Goal: Communication & Community: Answer question/provide support

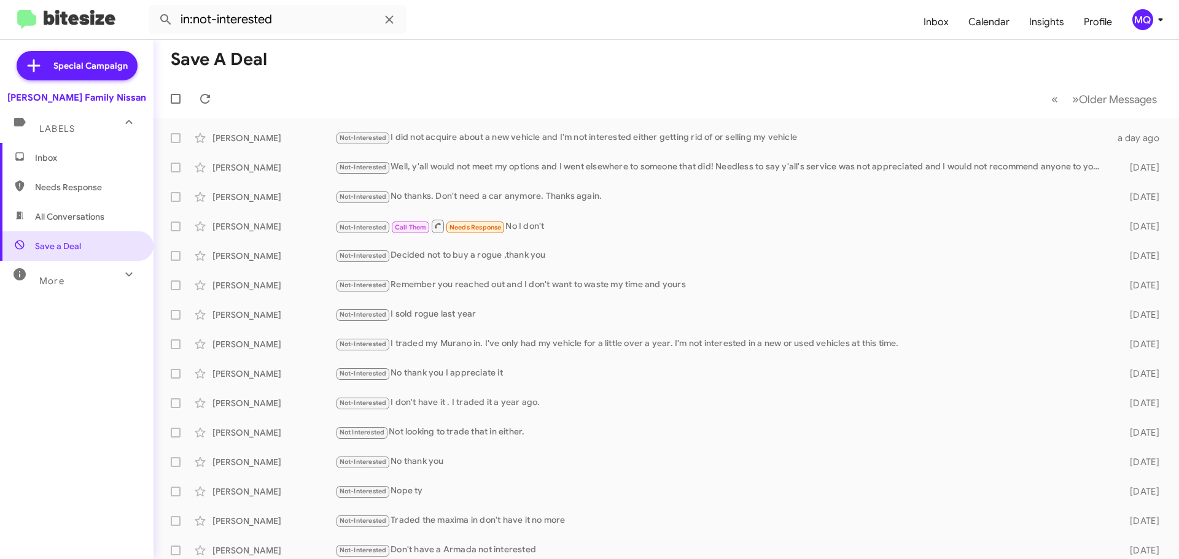
drag, startPoint x: 0, startPoint y: 0, endPoint x: 94, endPoint y: 203, distance: 223.8
click at [95, 203] on span "All Conversations" at bounding box center [76, 216] width 153 height 29
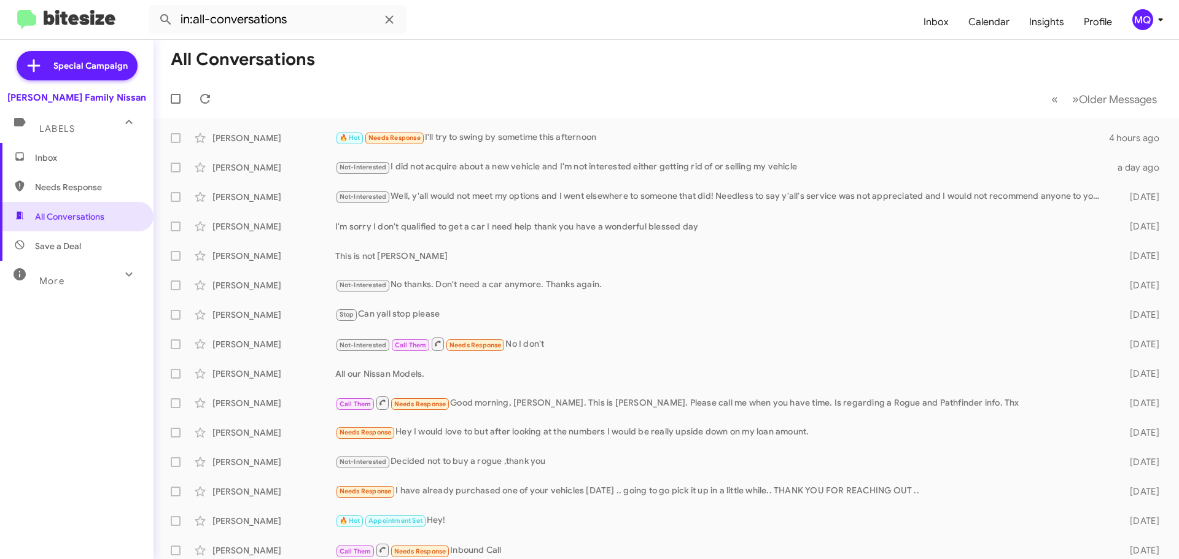
click at [92, 192] on span "Needs Response" at bounding box center [87, 187] width 104 height 12
type input "in:needs-response"
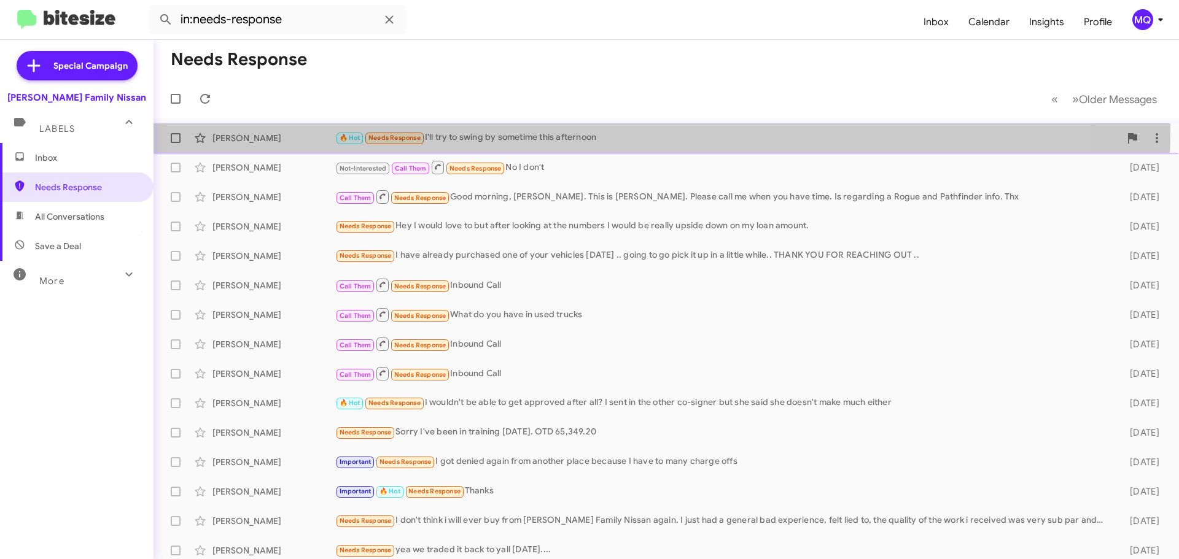
click at [507, 128] on div "[PERSON_NAME] 🔥 Hot Needs Response I'll try to swing by sometime this afternoon…" at bounding box center [665, 138] width 1005 height 25
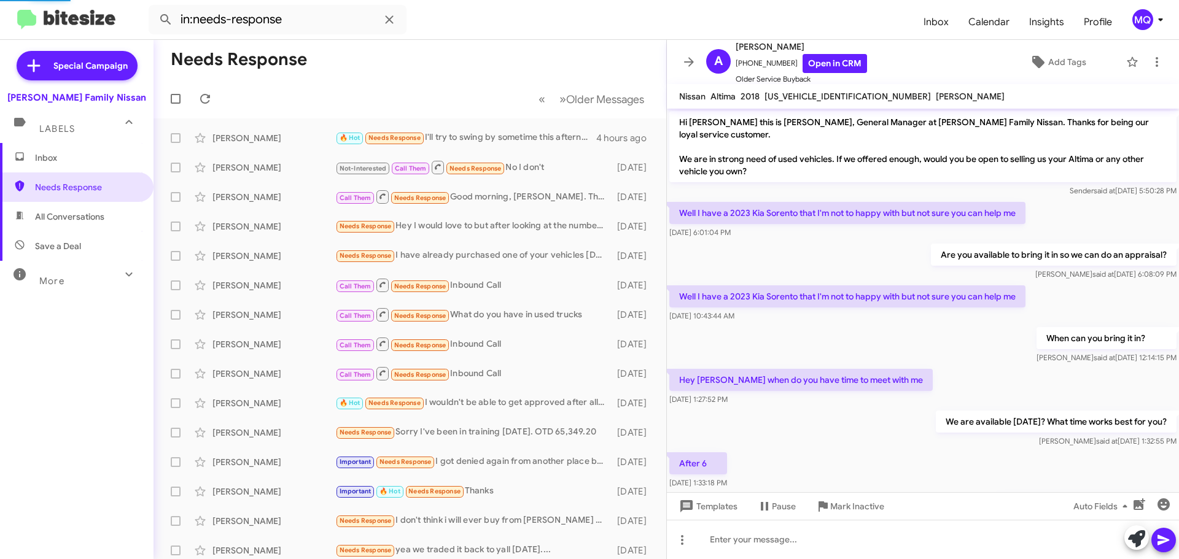
scroll to position [325, 0]
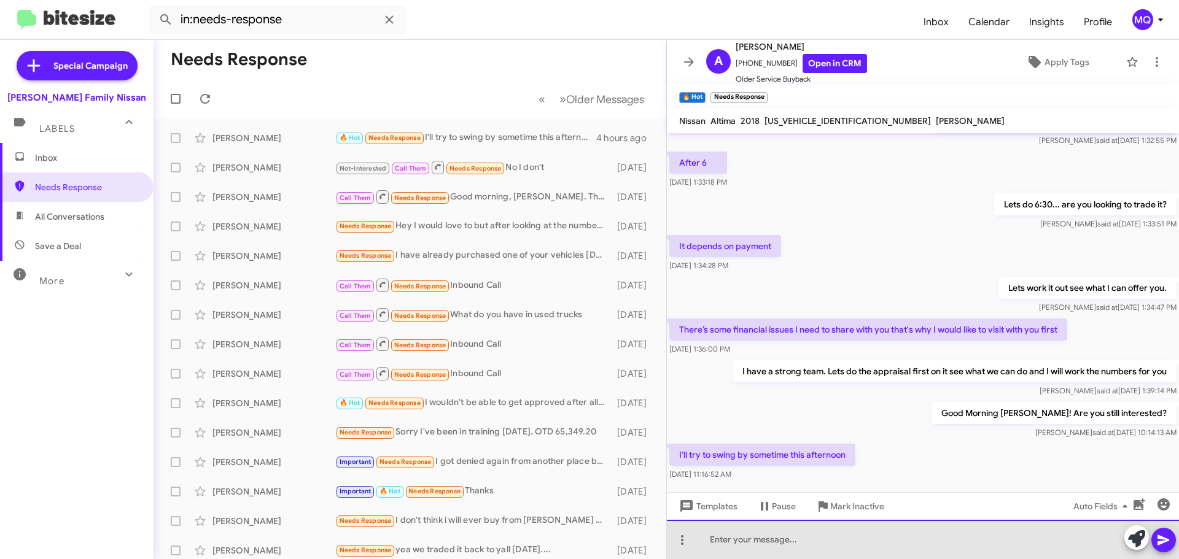
click at [737, 553] on div at bounding box center [923, 539] width 512 height 39
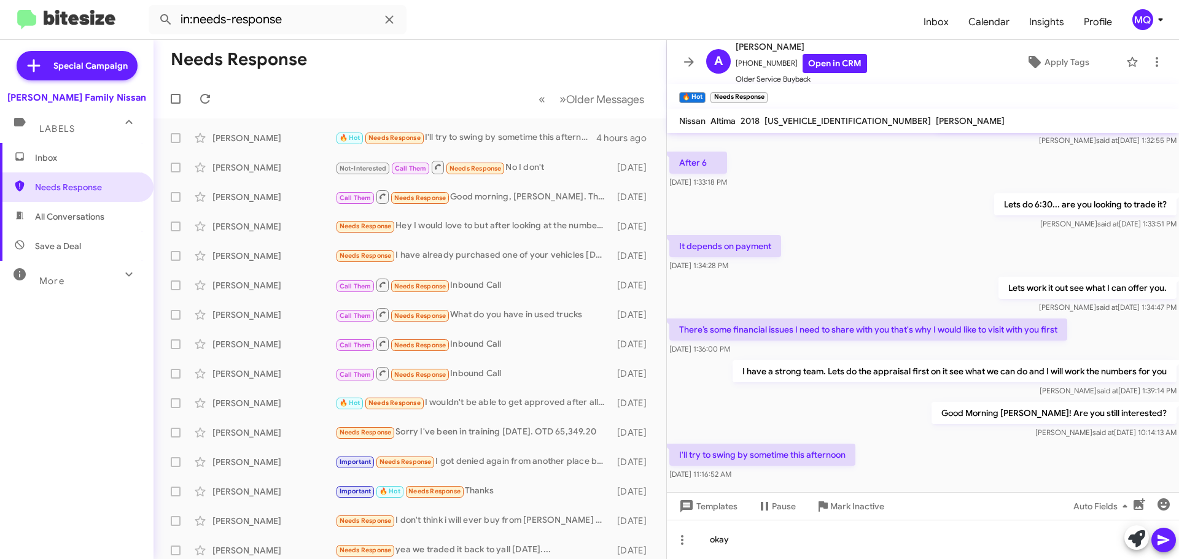
click at [1163, 543] on icon at bounding box center [1163, 540] width 12 height 10
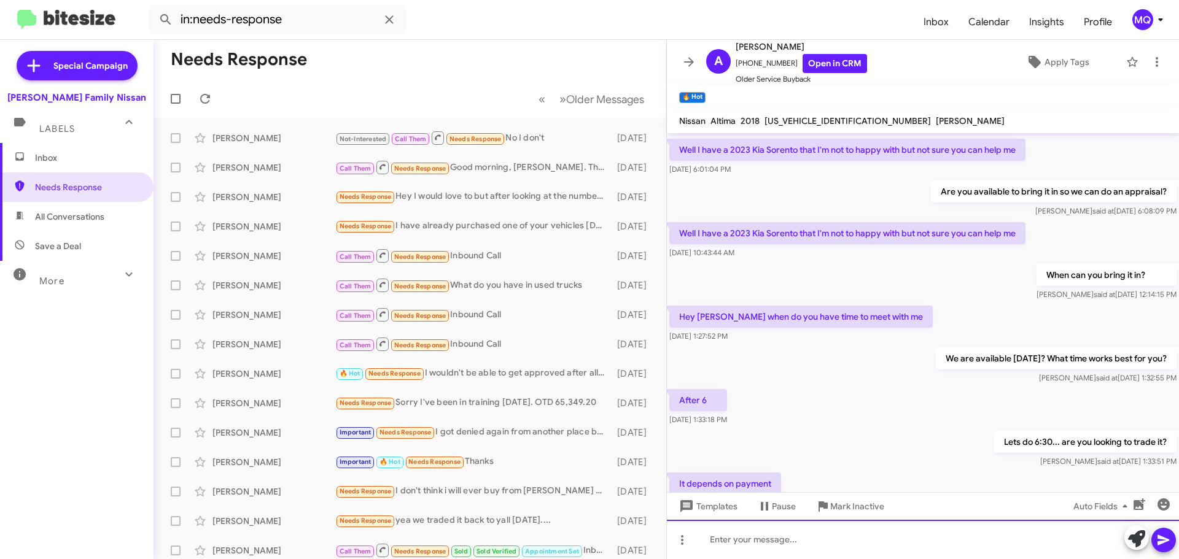
scroll to position [0, 0]
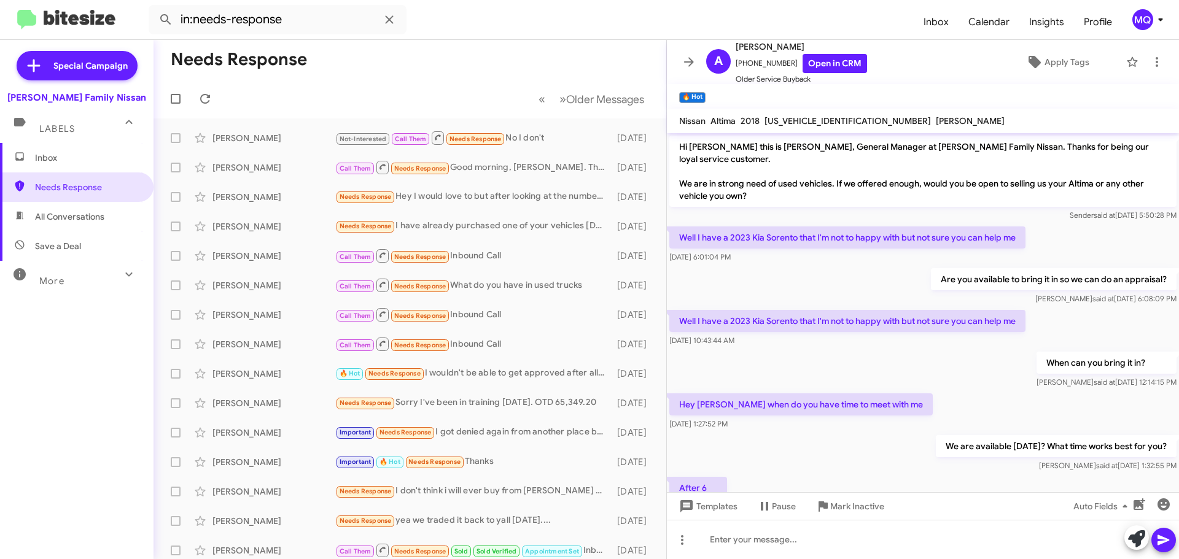
click at [34, 158] on span "Inbox" at bounding box center [76, 157] width 153 height 29
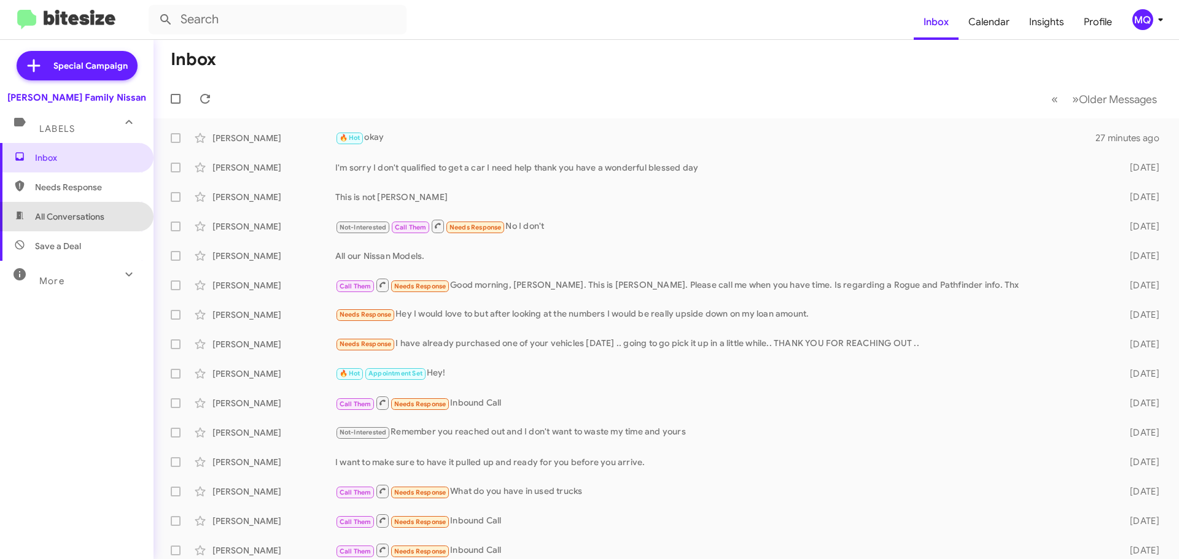
click at [92, 217] on span "All Conversations" at bounding box center [69, 217] width 69 height 12
type input "in:all-conversations"
